Goal: Task Accomplishment & Management: Use online tool/utility

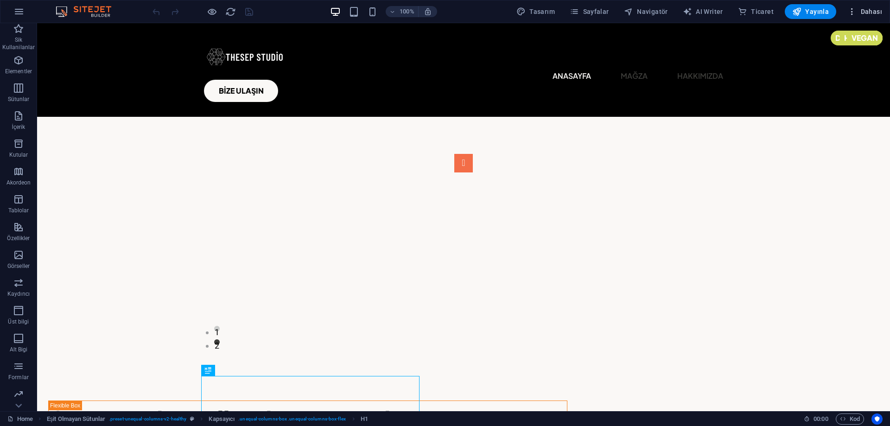
click at [857, 7] on icon "button" at bounding box center [851, 11] width 9 height 9
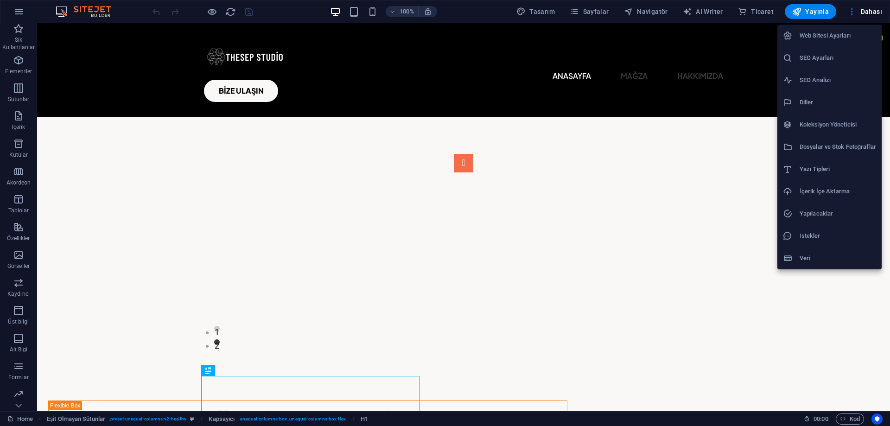
click at [816, 7] on div at bounding box center [445, 213] width 890 height 426
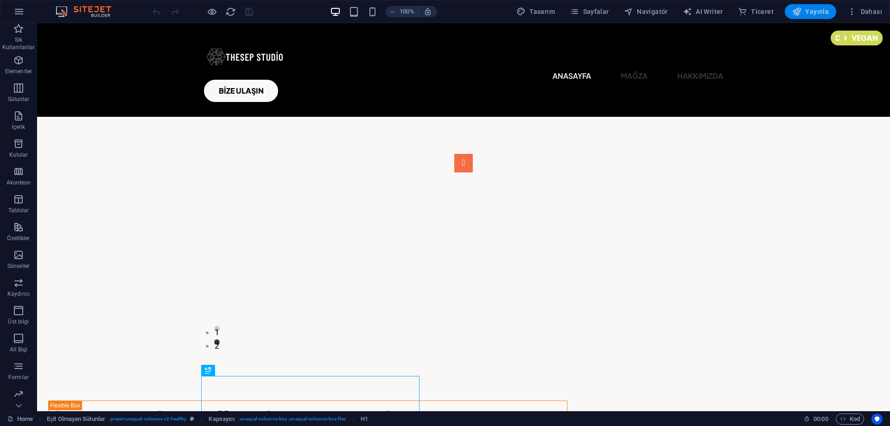
click at [814, 12] on span "Yayınla" at bounding box center [810, 11] width 37 height 9
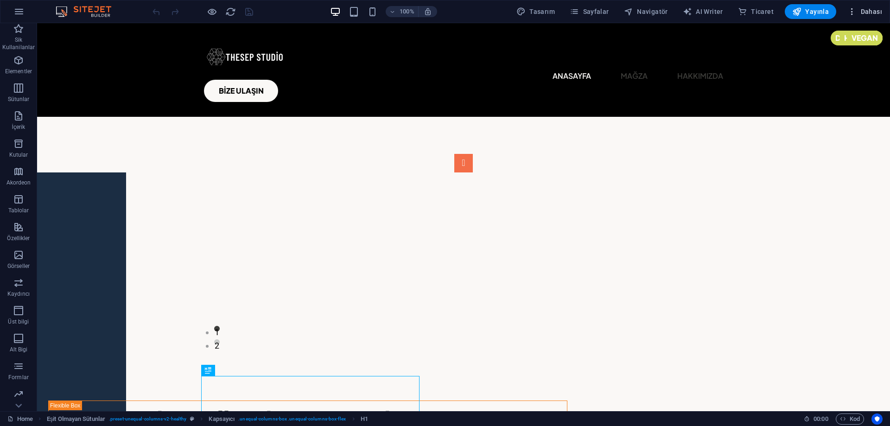
click at [861, 13] on span "Dahası" at bounding box center [864, 11] width 35 height 9
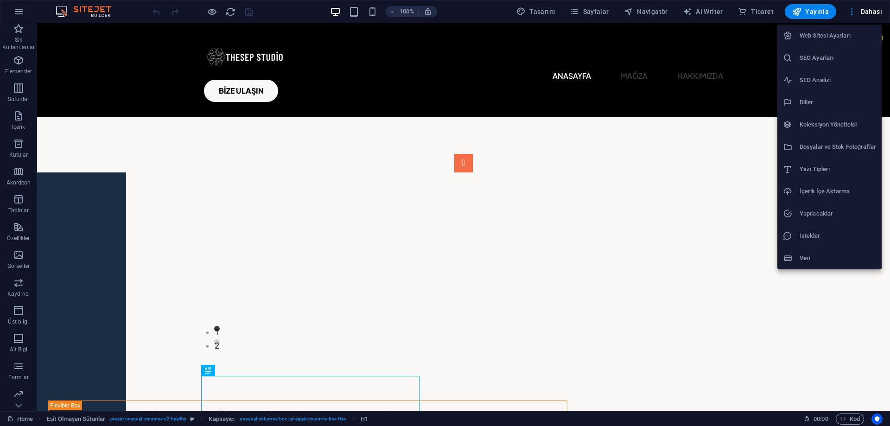
click at [835, 44] on li "Web Sitesi Ayarları" at bounding box center [829, 36] width 104 height 22
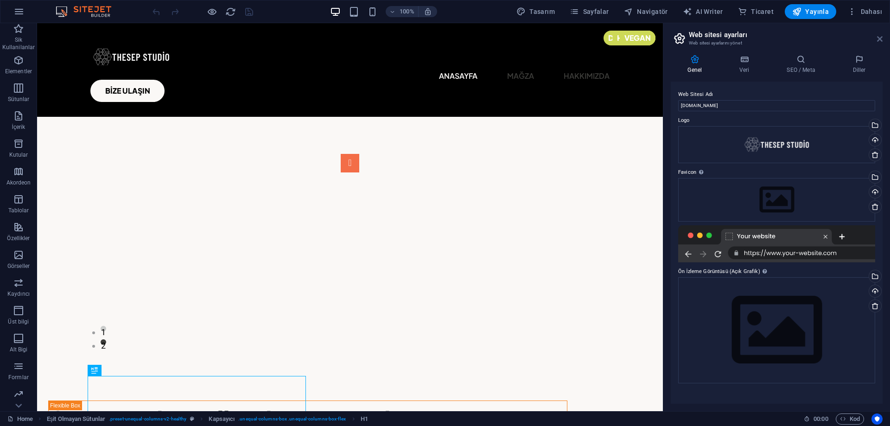
click at [882, 36] on icon at bounding box center [880, 38] width 6 height 7
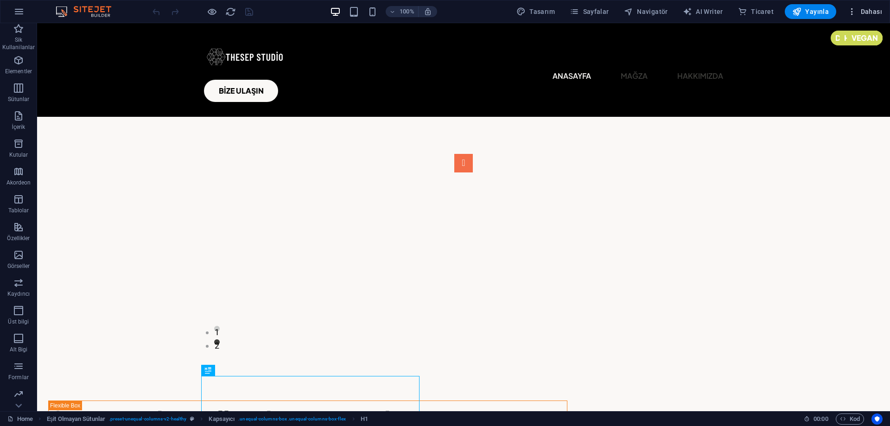
click at [860, 11] on span "Dahası" at bounding box center [864, 11] width 35 height 9
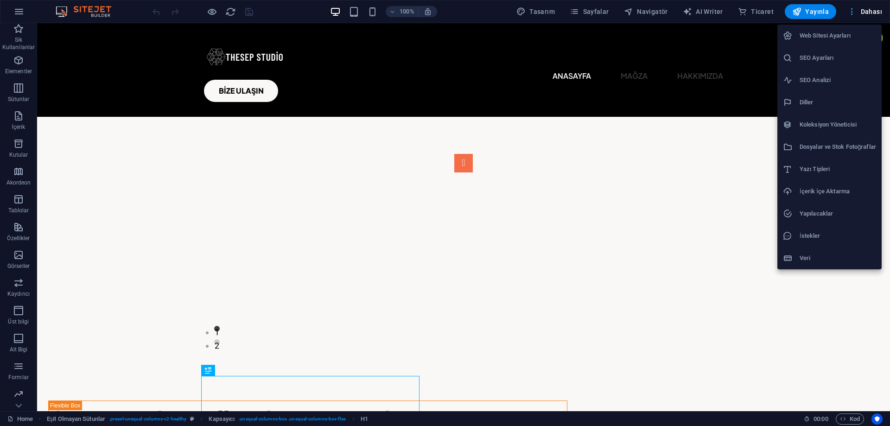
click at [860, 11] on div at bounding box center [445, 213] width 890 height 426
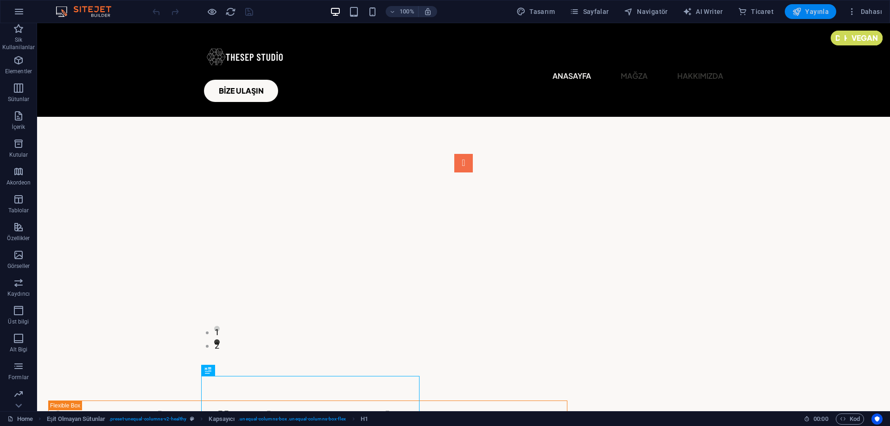
click at [802, 8] on icon "button" at bounding box center [796, 11] width 9 height 9
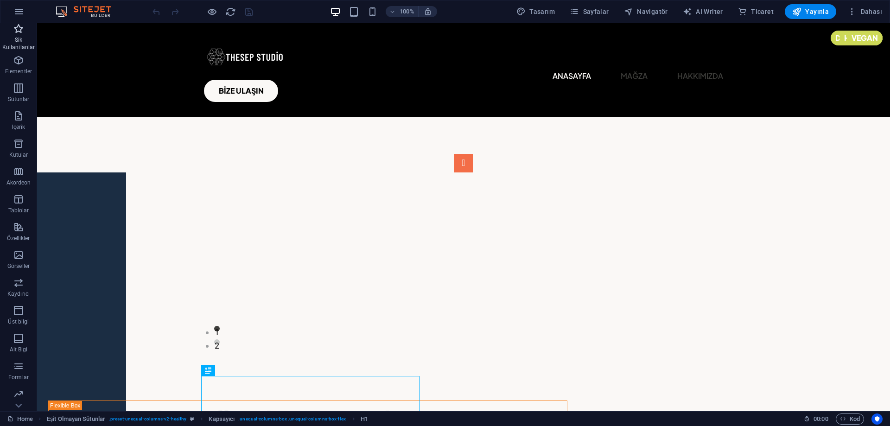
click at [25, 36] on span "Sik Kullanilanlar" at bounding box center [18, 38] width 37 height 30
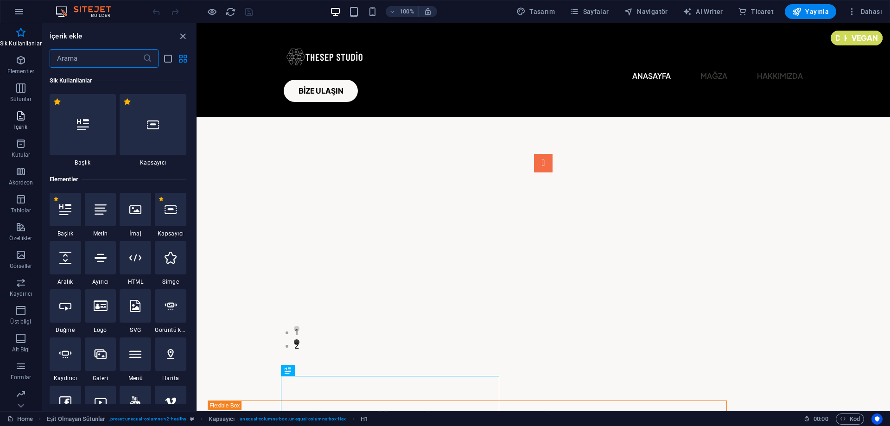
click at [19, 127] on p "İçerik" at bounding box center [20, 126] width 13 height 7
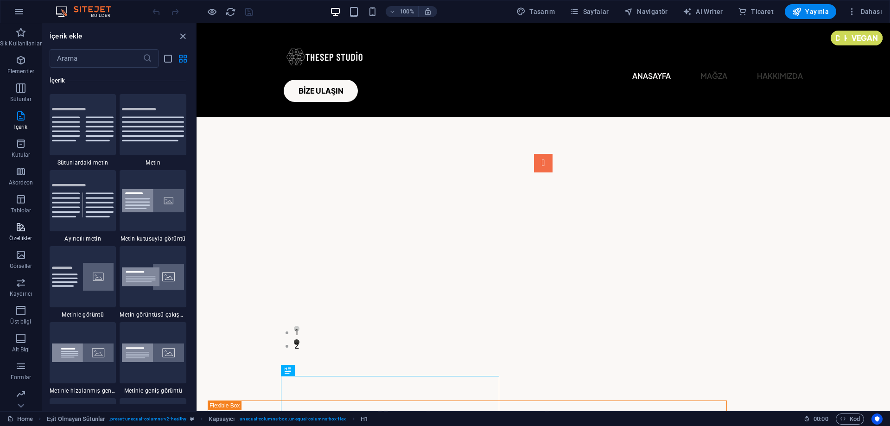
scroll to position [57, 0]
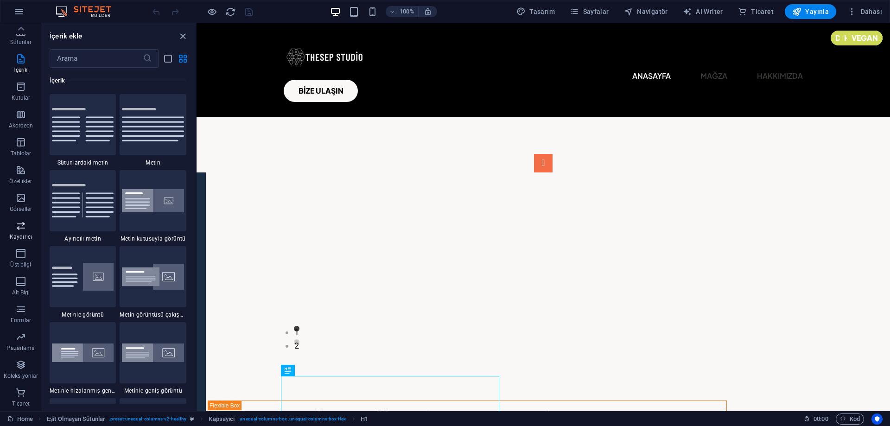
click at [18, 218] on button "Kaydırıcı" at bounding box center [21, 231] width 42 height 28
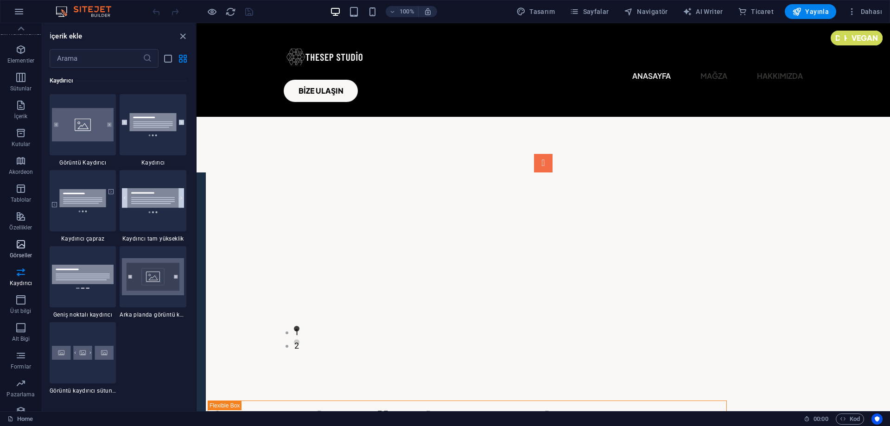
scroll to position [0, 0]
click at [21, 15] on icon "button" at bounding box center [18, 11] width 11 height 11
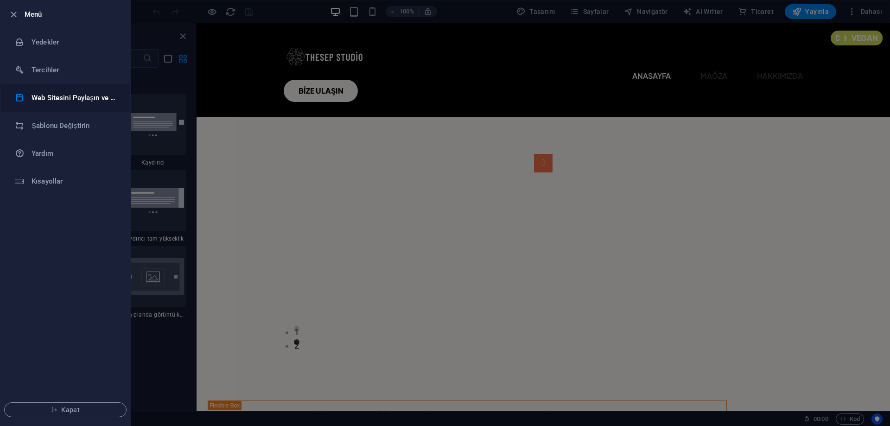
click at [73, 107] on li "Web Sitesini Paylaşın ve Kopyalayın" at bounding box center [65, 98] width 130 height 28
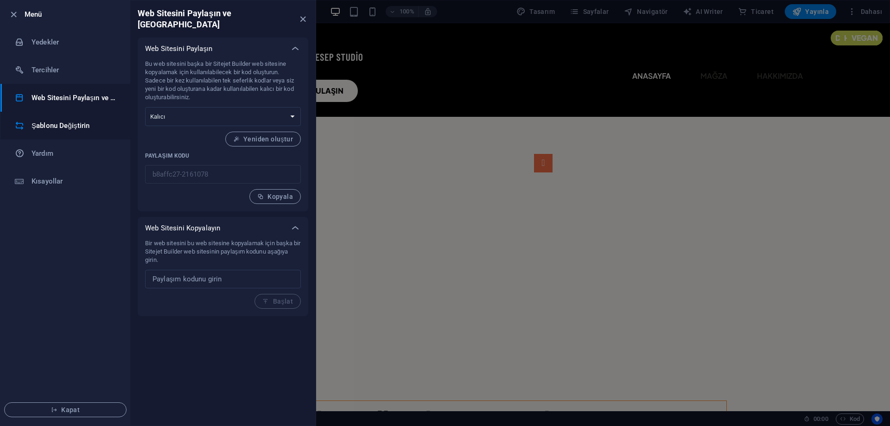
click at [77, 126] on h6 "Şablonu Değiştirin" at bounding box center [75, 125] width 86 height 11
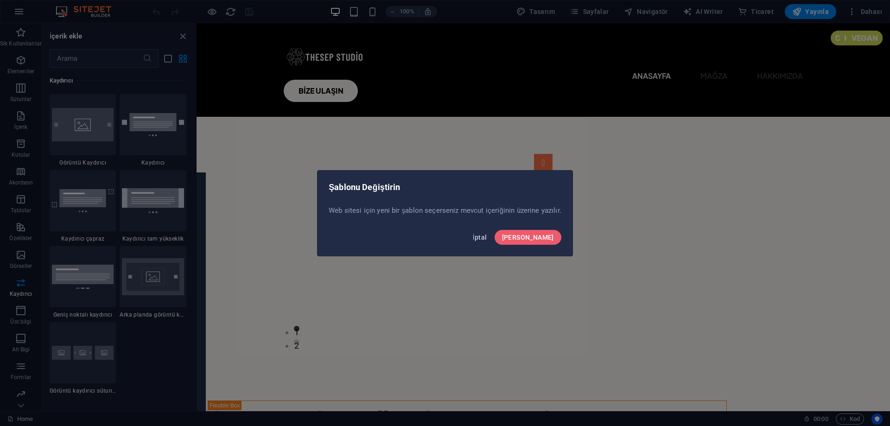
click at [487, 238] on span "İptal" at bounding box center [480, 237] width 14 height 7
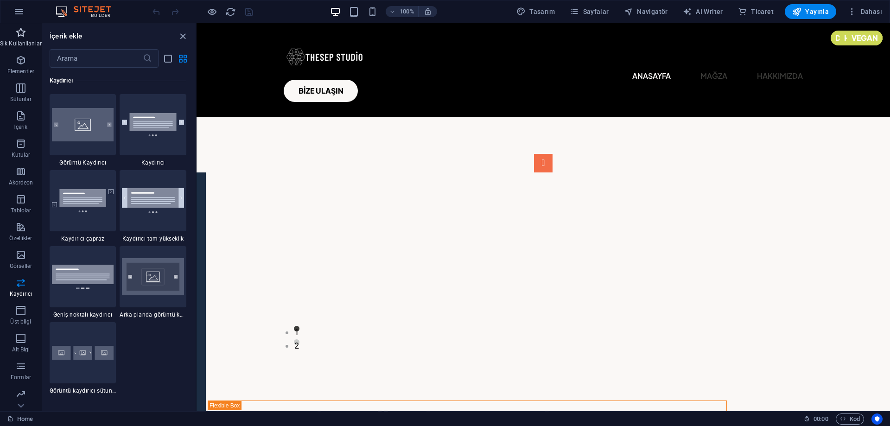
click at [20, 30] on icon "button" at bounding box center [20, 32] width 11 height 11
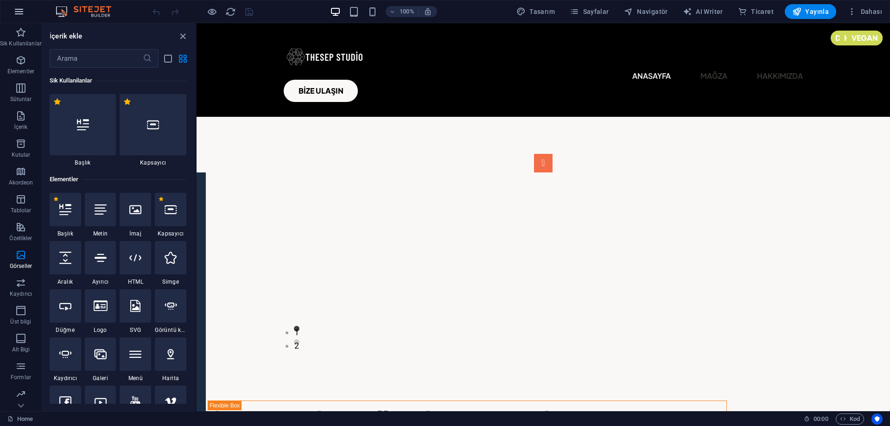
click at [19, 13] on icon "button" at bounding box center [18, 11] width 11 height 11
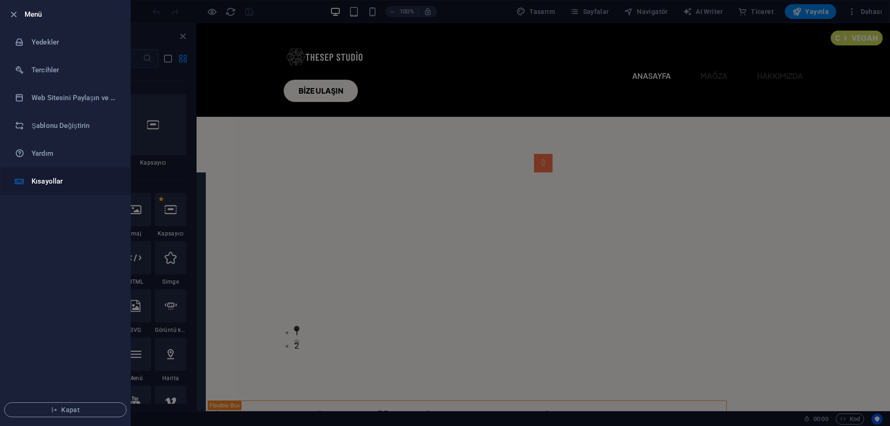
click at [79, 180] on h6 "Kısayollar" at bounding box center [75, 181] width 86 height 11
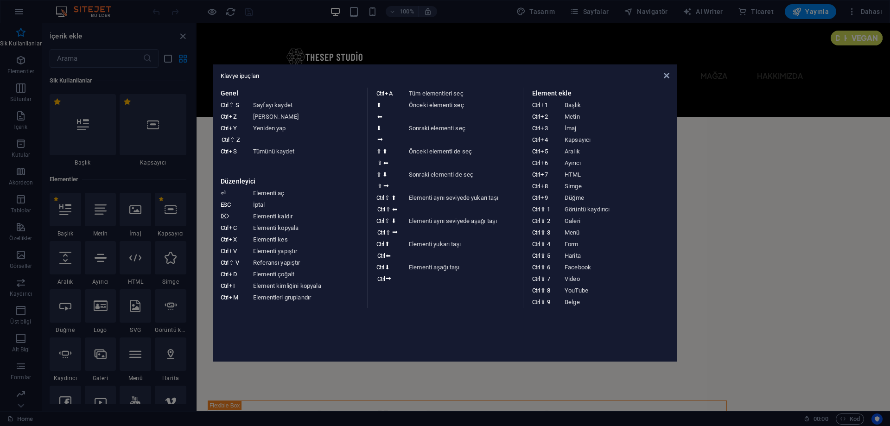
click at [148, 184] on aside "Klavye ipuçları Genel Ctrl ⇧ S Sayfayı kaydet Ctrl Z Geri Al Ctrl Y Ctrl ⇧ Z Ye…" at bounding box center [445, 213] width 890 height 426
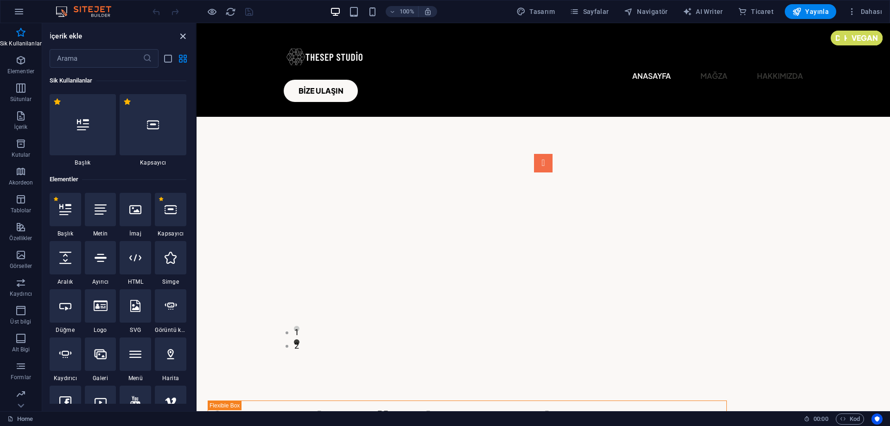
click at [185, 33] on icon "close panel" at bounding box center [183, 36] width 11 height 11
